Goal: Register for event/course

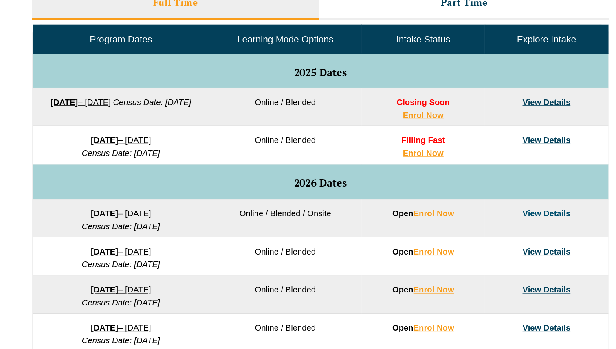
click at [136, 168] on strong "[DATE]" at bounding box center [137, 167] width 22 height 7
